Goal: Information Seeking & Learning: Find contact information

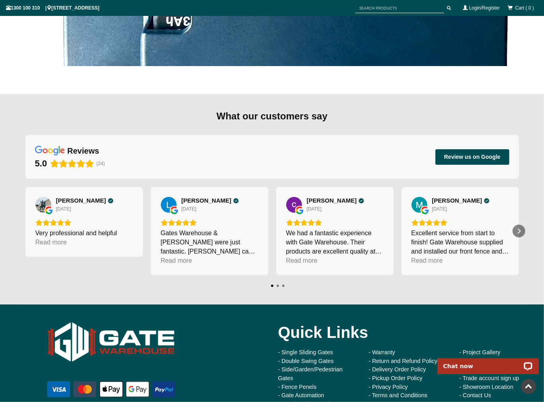
scroll to position [1401, 0]
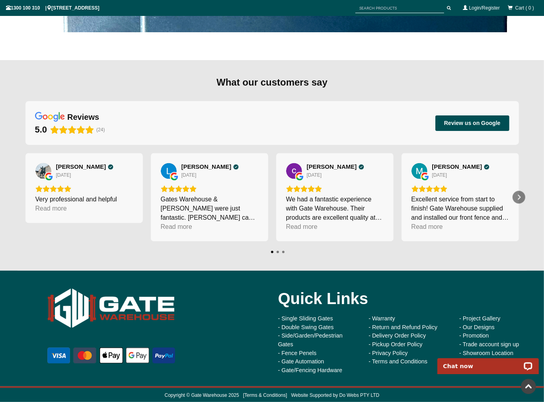
click at [465, 352] on body "Chat now" at bounding box center [488, 361] width 112 height 25
click at [526, 385] on link at bounding box center [528, 386] width 15 height 15
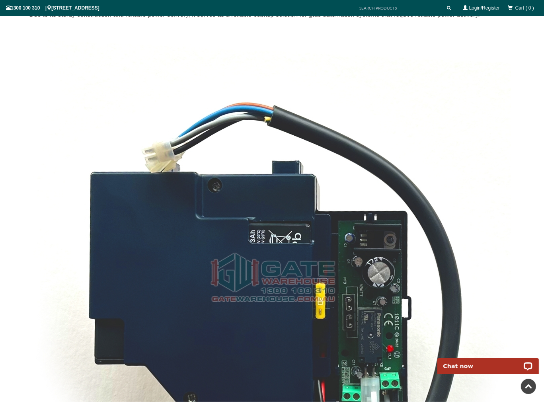
scroll to position [0, 0]
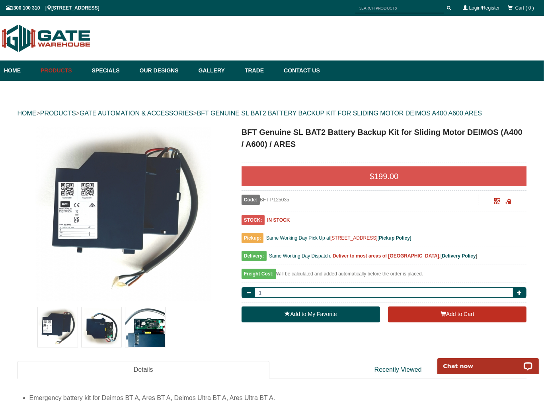
click at [320, 69] on link "Contact Us" at bounding box center [300, 70] width 40 height 20
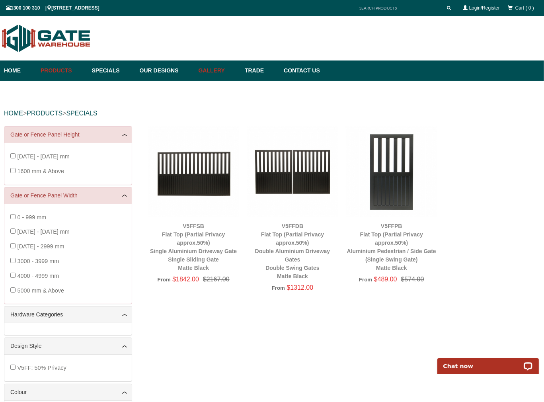
click at [215, 70] on link "Gallery" at bounding box center [218, 70] width 46 height 20
